Goal: Task Accomplishment & Management: Use online tool/utility

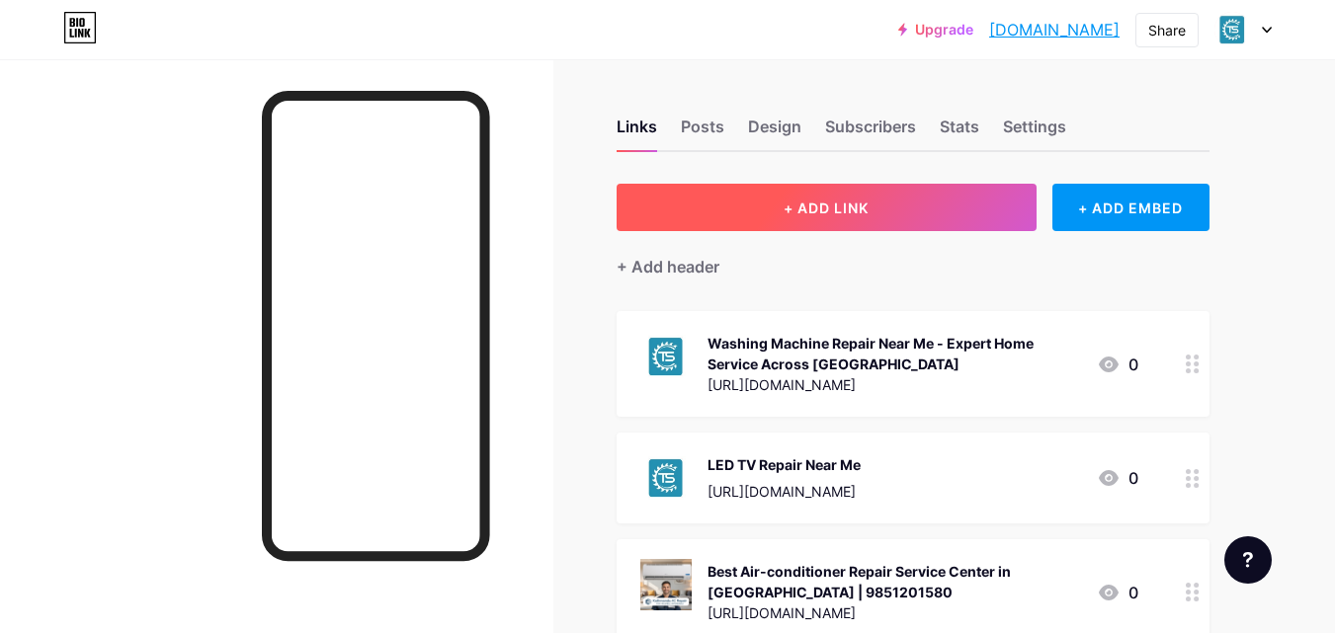
click at [842, 216] on button "+ ADD LINK" at bounding box center [826, 207] width 420 height 47
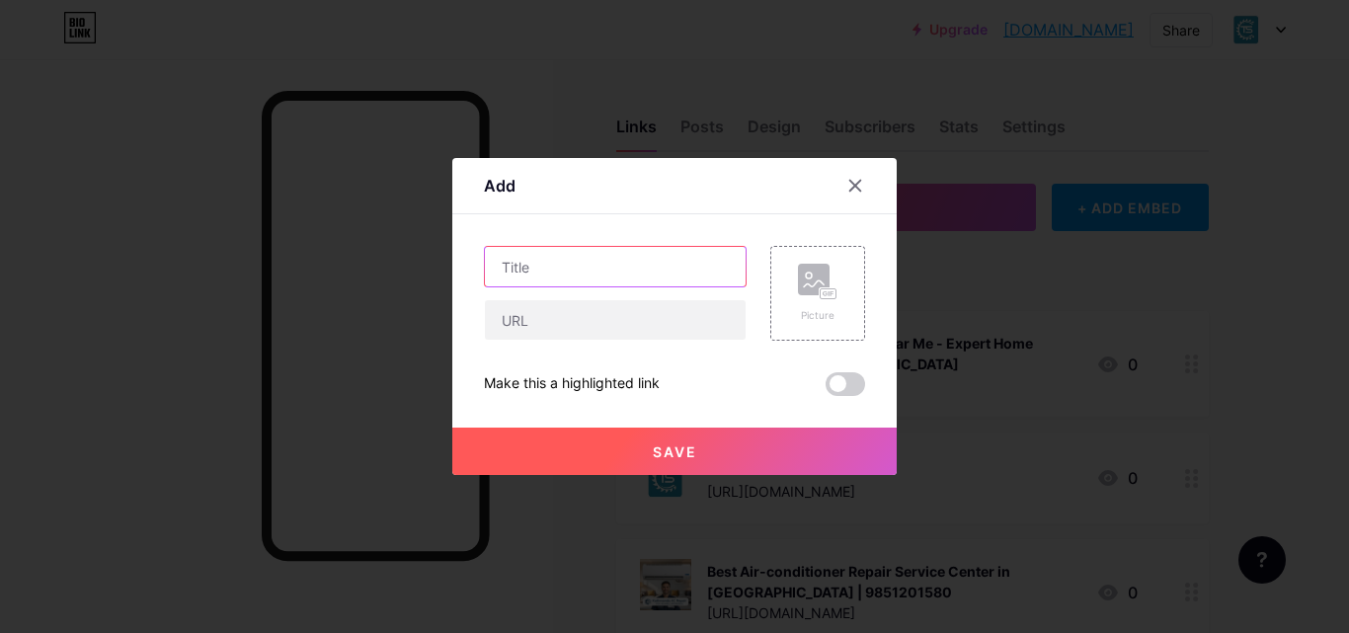
click at [560, 271] on input "text" at bounding box center [615, 267] width 261 height 40
paste input "AC Repair Near Me – Fast and Reliable Service in [GEOGRAPHIC_DATA], [GEOGRAPHIC…"
type input "AC Repair Near Me – Fast and Reliable Service in [GEOGRAPHIC_DATA], [GEOGRAPHIC…"
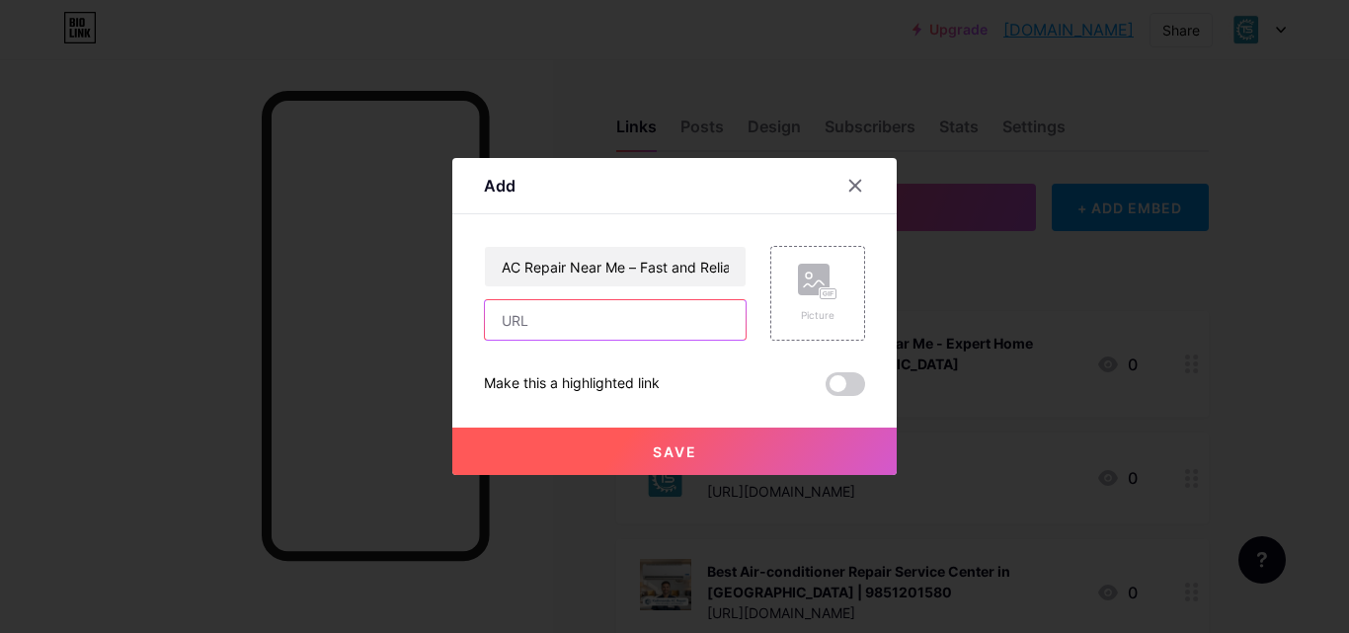
click at [527, 324] on input "text" at bounding box center [615, 320] width 261 height 40
paste input "[URL][DOMAIN_NAME]"
type input "[URL][DOMAIN_NAME]"
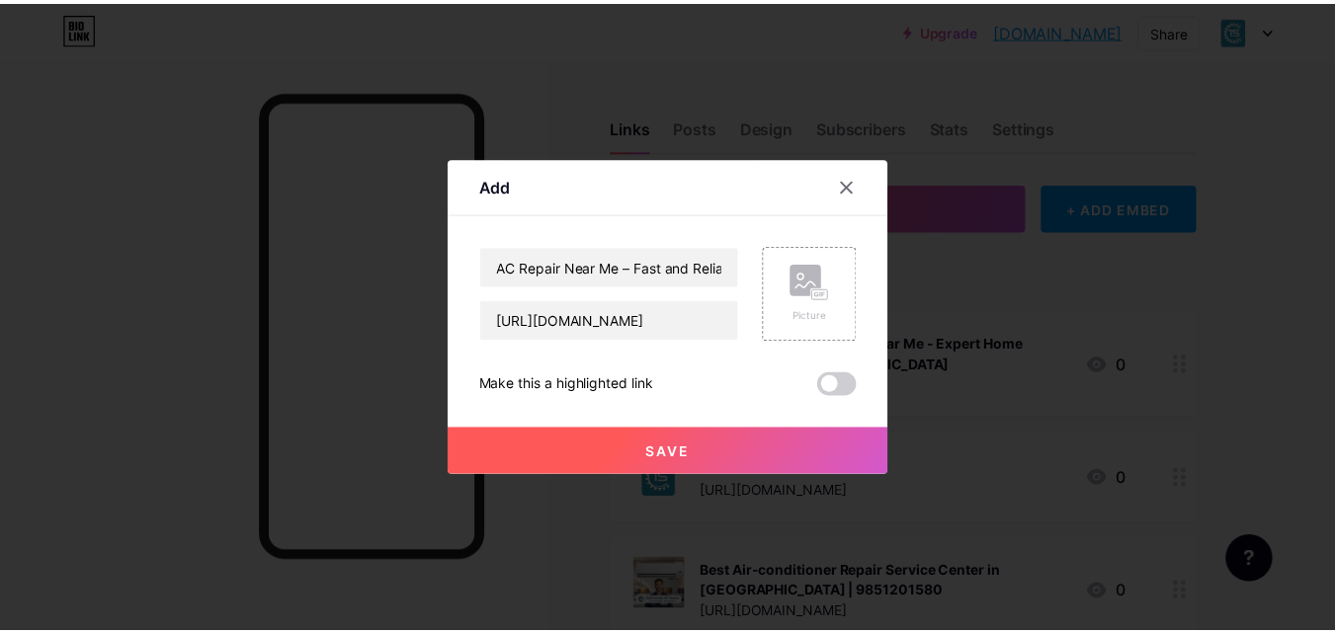
scroll to position [0, 0]
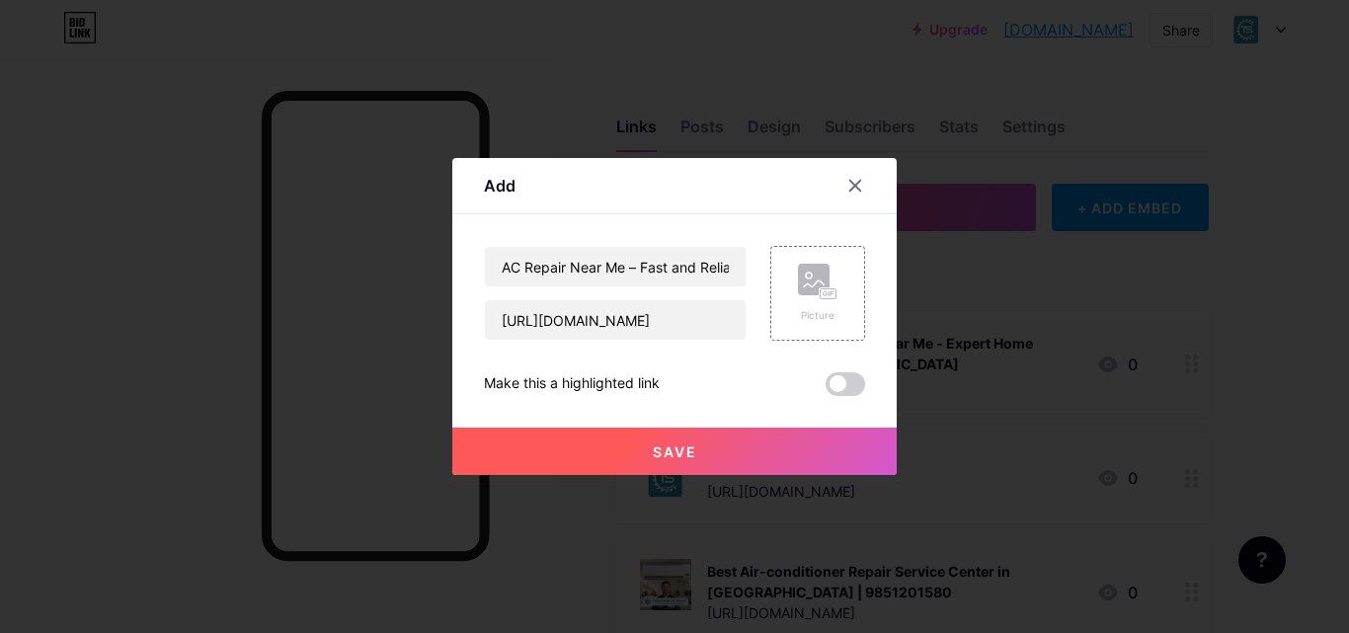
click at [524, 462] on button "Save" at bounding box center [674, 451] width 445 height 47
